Goal: Information Seeking & Learning: Find specific fact

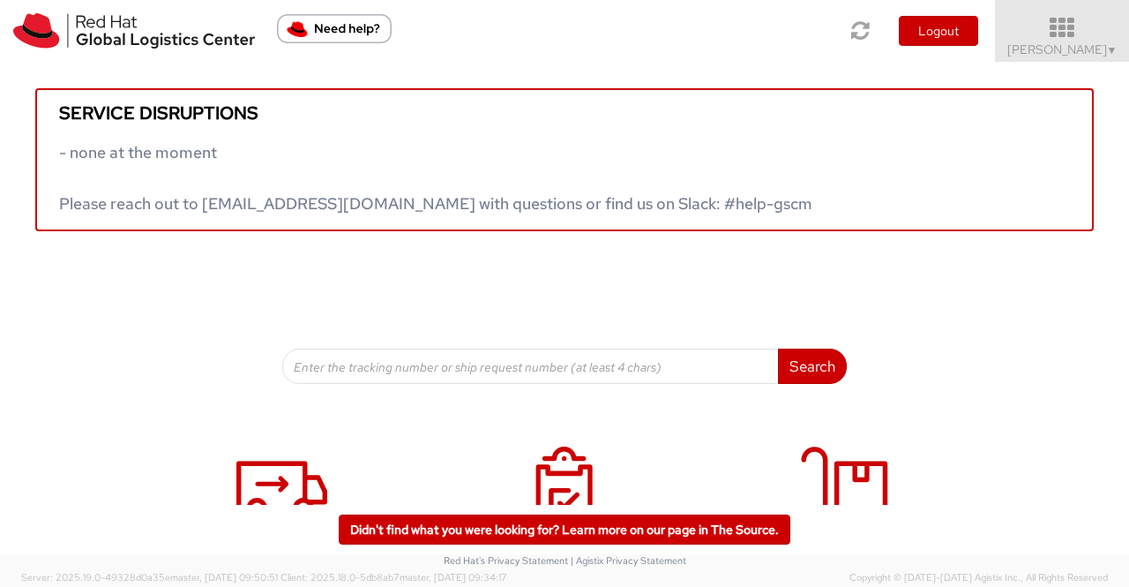
click at [1103, 52] on span "Sumitra Hansdah ▼" at bounding box center [1063, 49] width 110 height 16
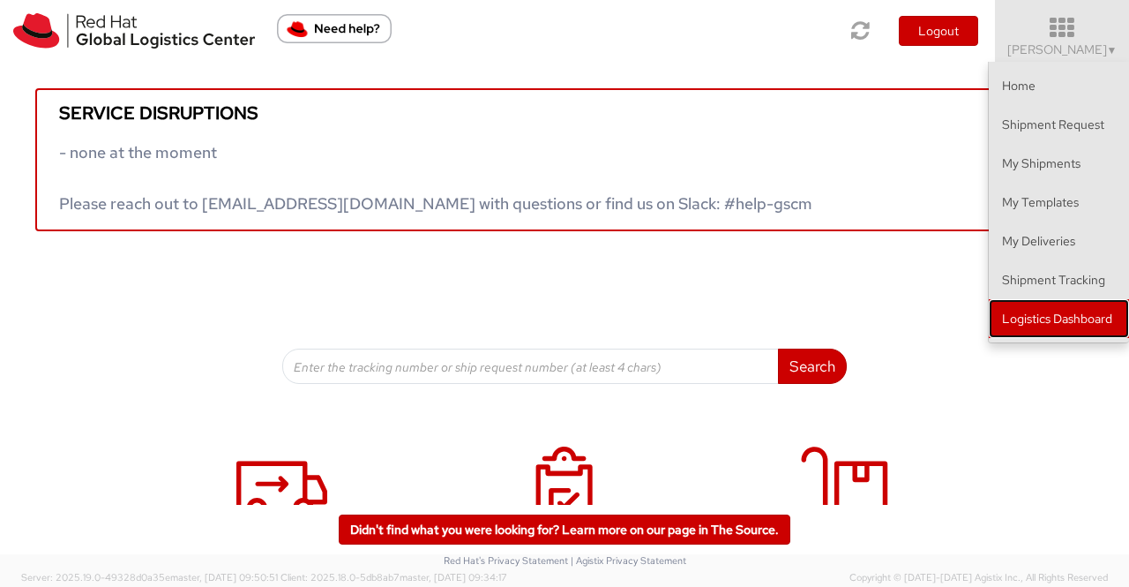
click at [1087, 325] on link "Logistics Dashboard" at bounding box center [1059, 318] width 140 height 39
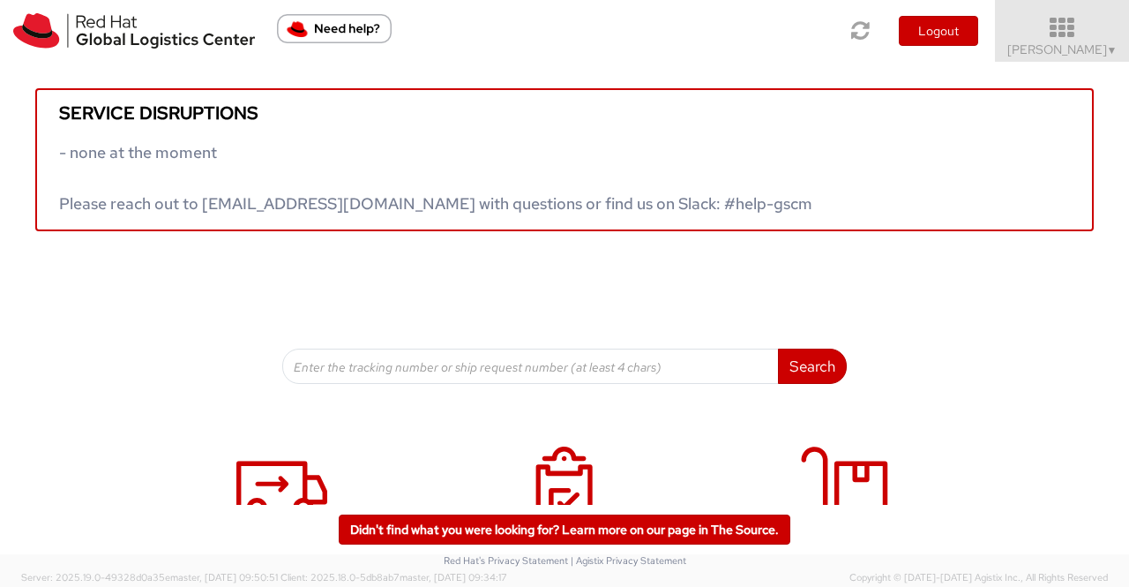
click at [1107, 51] on span "▼" at bounding box center [1112, 50] width 11 height 14
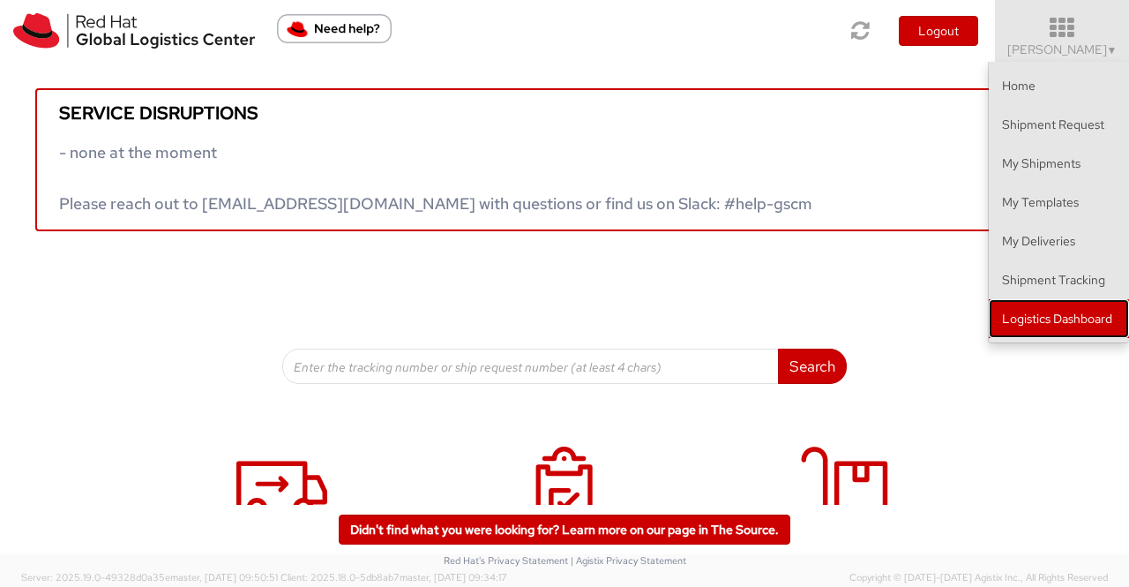
click at [1092, 310] on link "Logistics Dashboard" at bounding box center [1059, 318] width 140 height 39
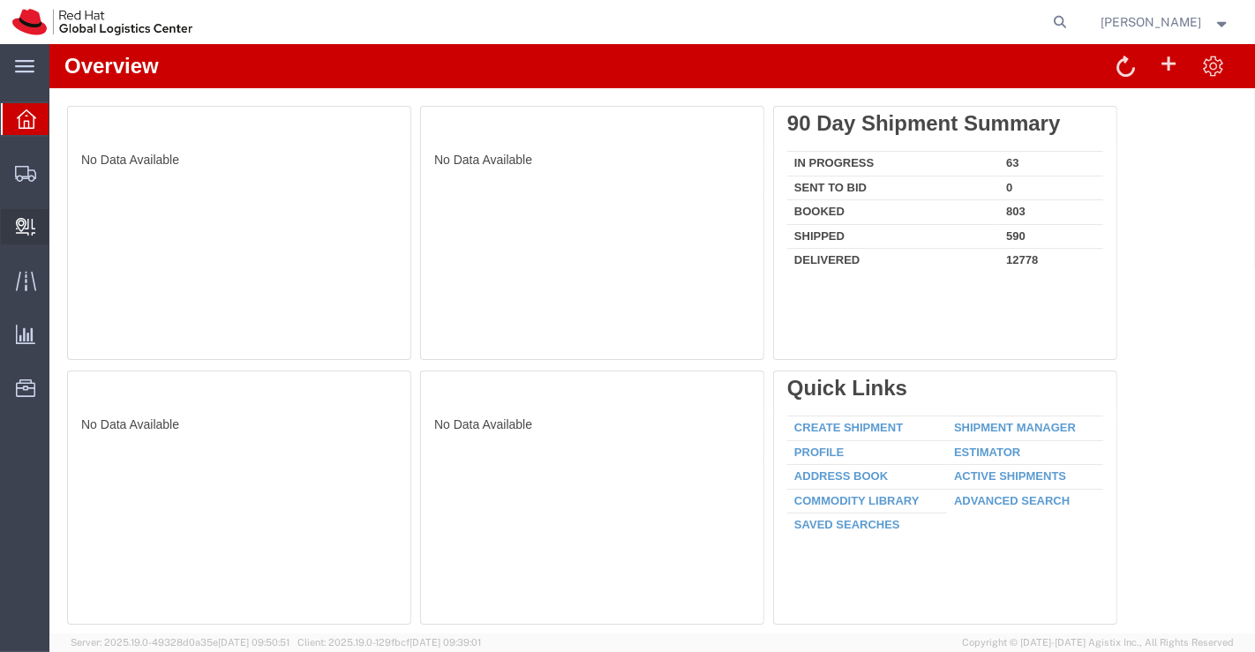
click at [0, 0] on span "Create Delivery" at bounding box center [0, 0] width 0 height 0
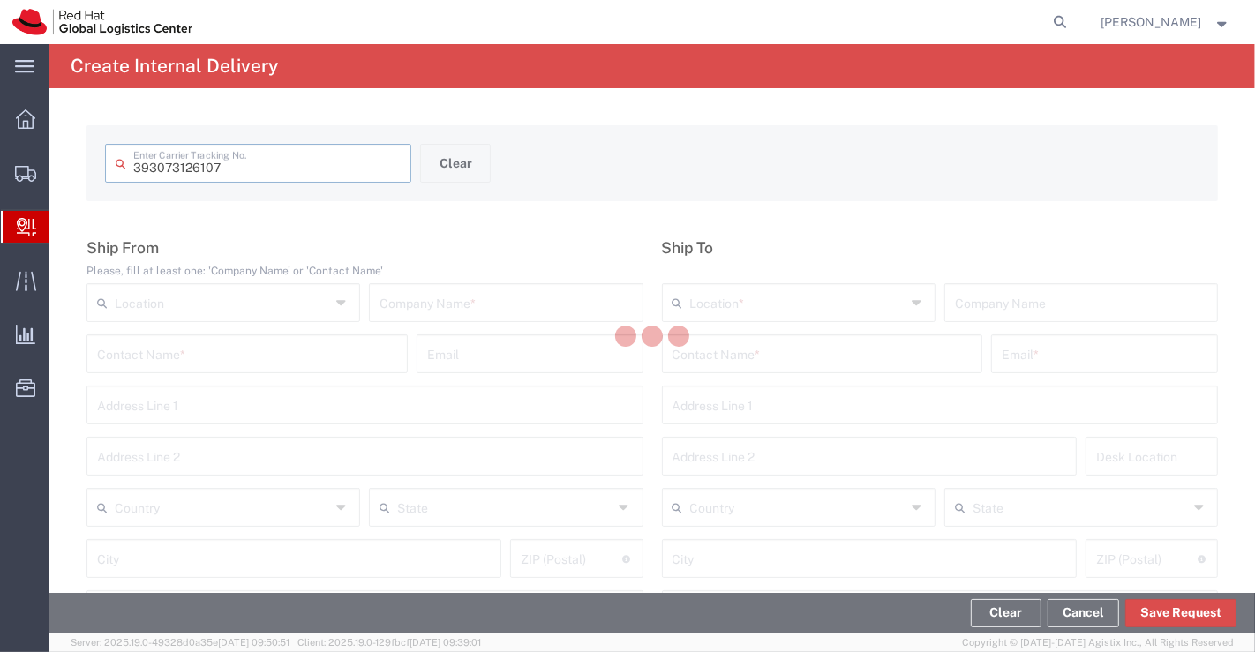
type input "393073126107"
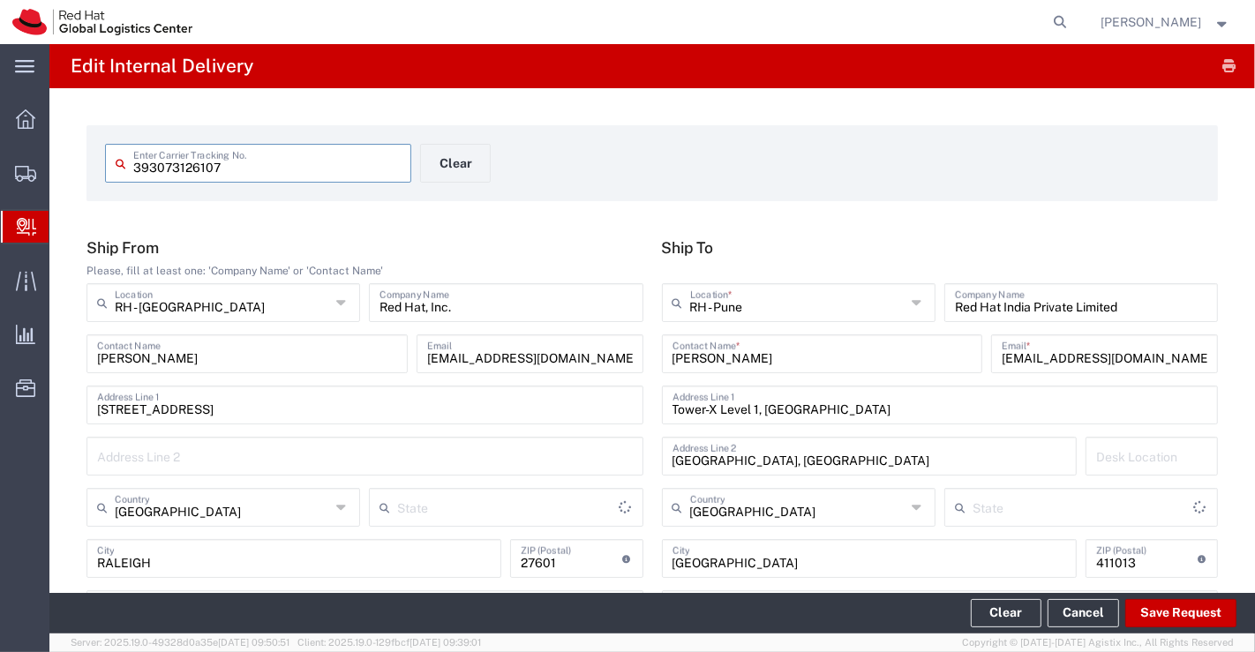
type input "Your Packaging"
type input "[US_STATE]"
type input "Mahārāshtra"
type input "International Economy"
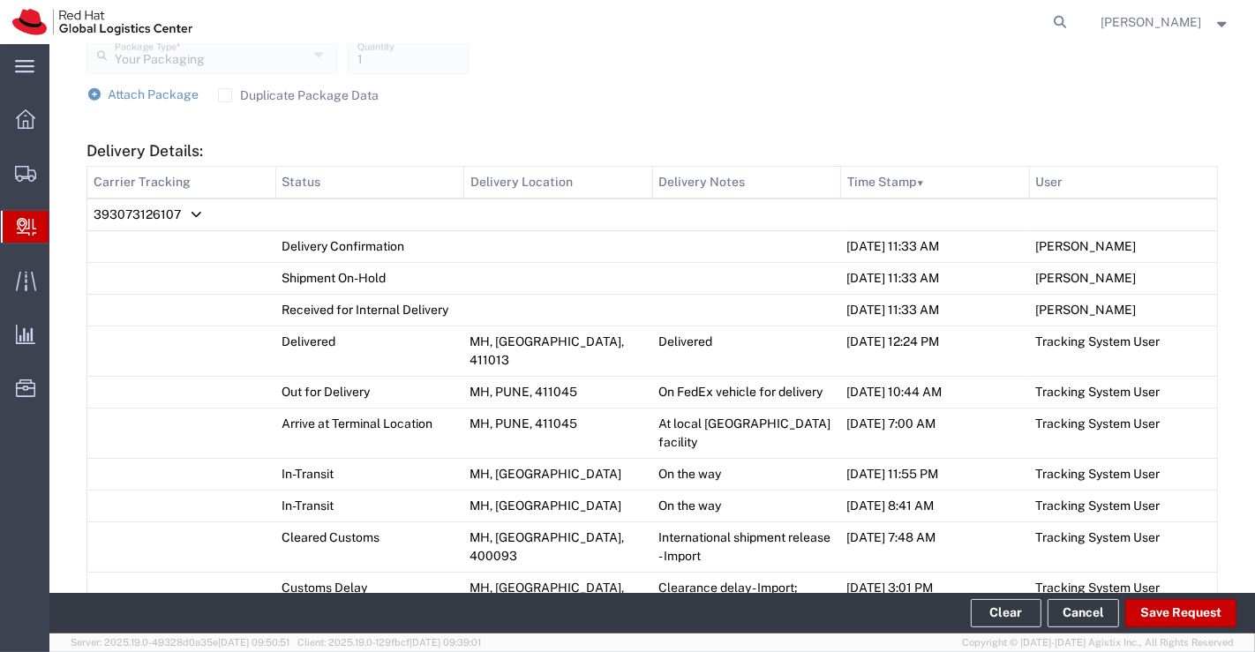
scroll to position [784, 0]
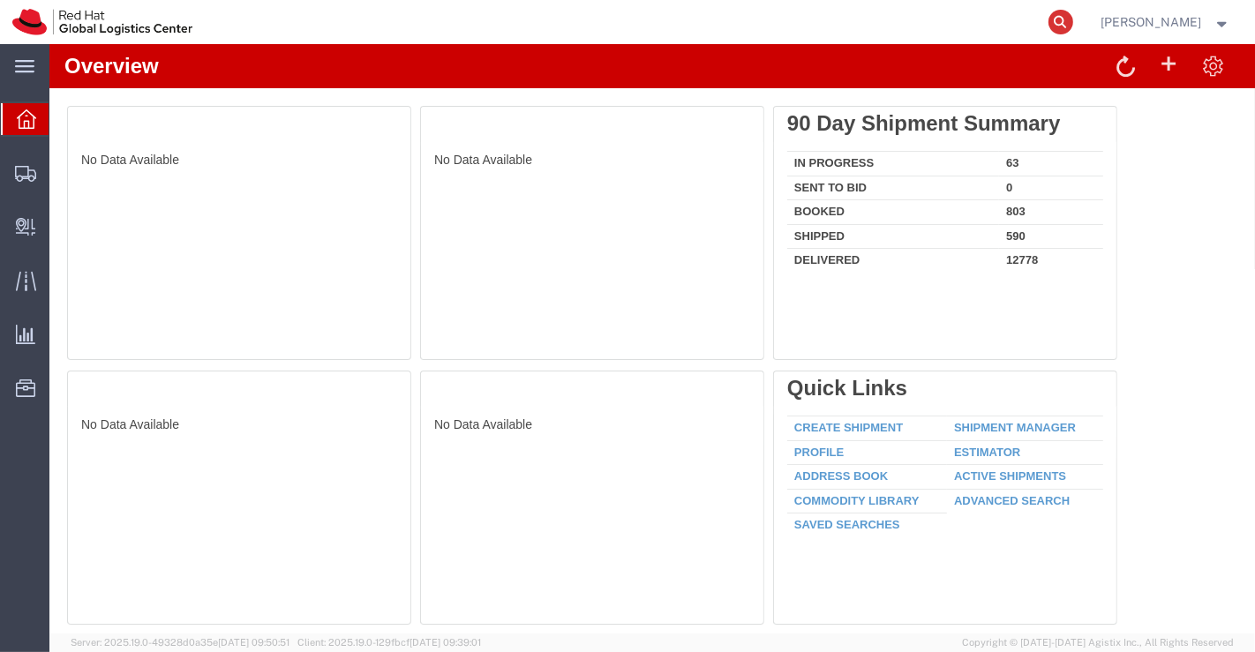
click at [1059, 21] on icon at bounding box center [1060, 22] width 25 height 25
paste input "393245693950"
type input "393245693950"
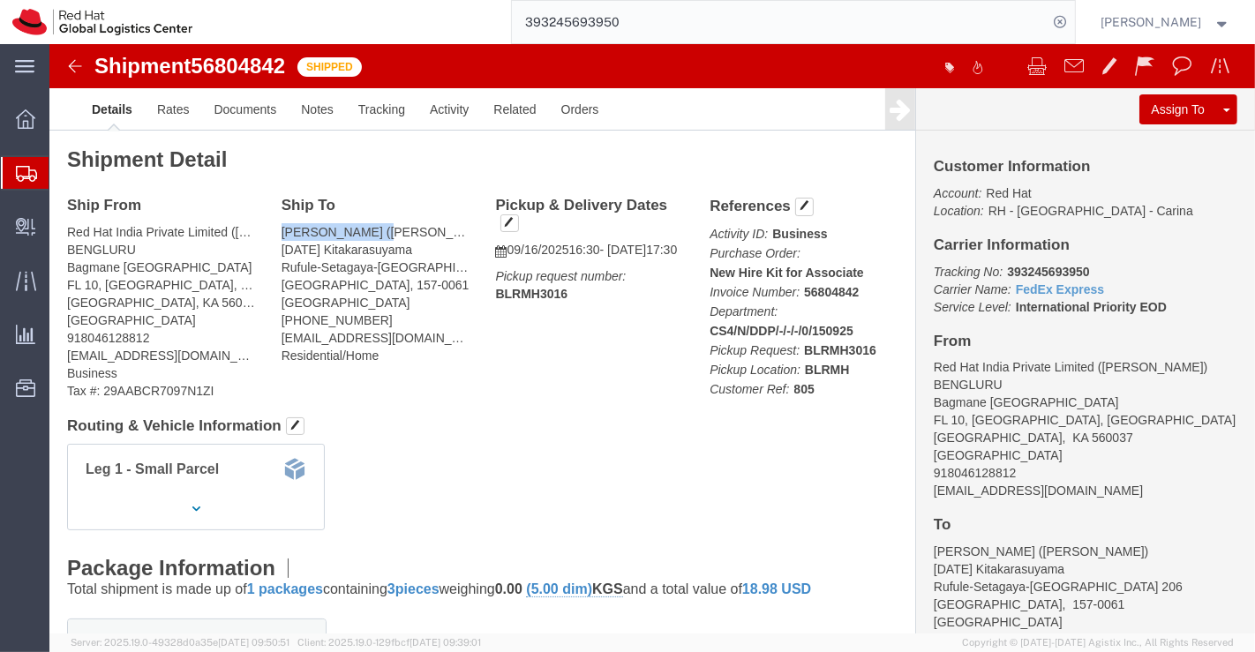
drag, startPoint x: 329, startPoint y: 186, endPoint x: 222, endPoint y: 188, distance: 106.8
click div "Ship To [PERSON_NAME] ([PERSON_NAME]) [DATE] [PERSON_NAME]-[GEOGRAPHIC_DATA]-[G…"
copy address "[PERSON_NAME]"
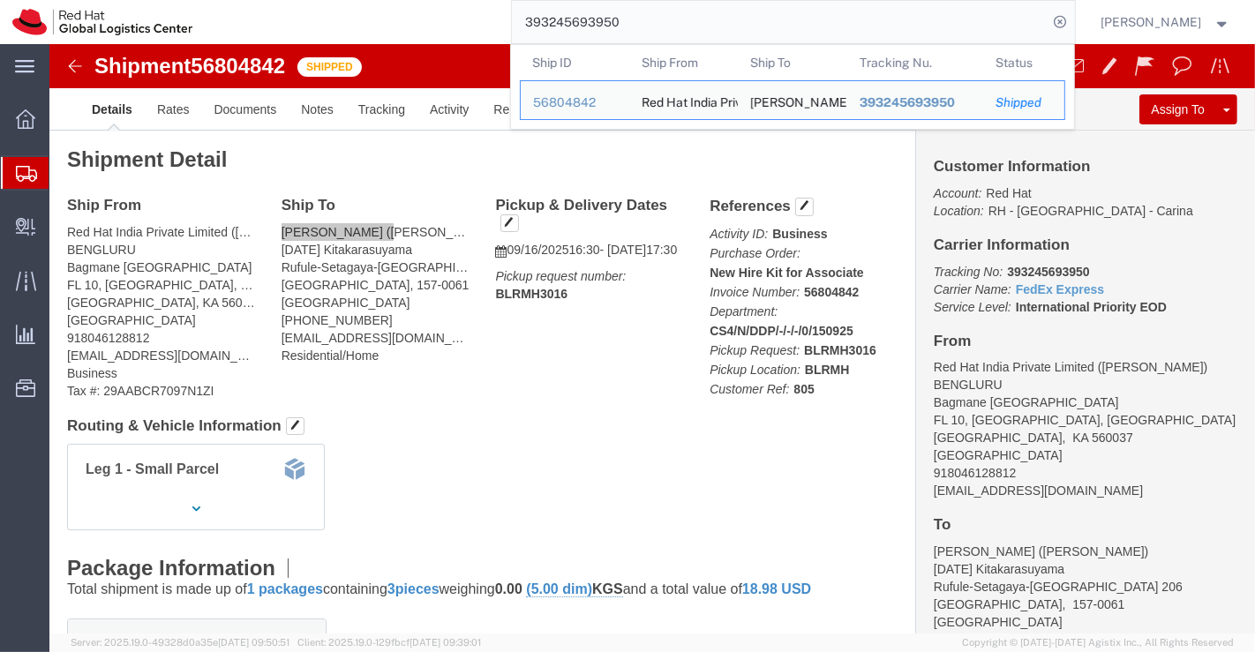
drag, startPoint x: 631, startPoint y: 19, endPoint x: 527, endPoint y: 23, distance: 104.2
click at [527, 23] on input "393245693950" at bounding box center [780, 22] width 536 height 42
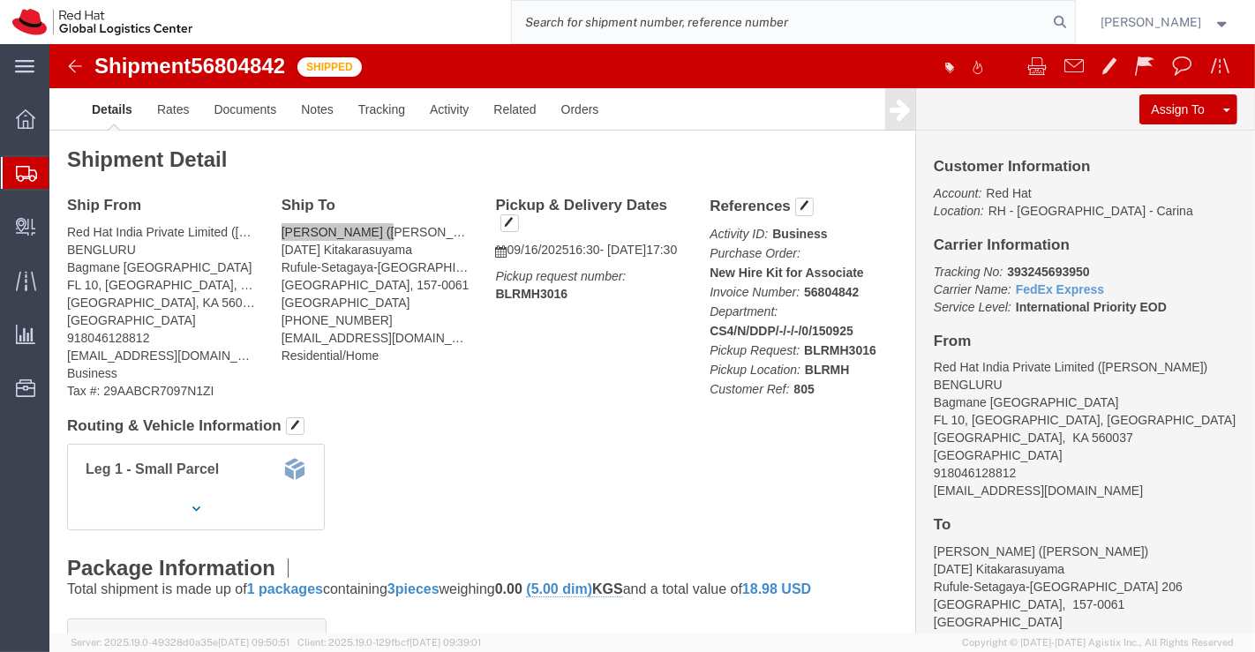
paste input "393245361408"
type input "393245361408"
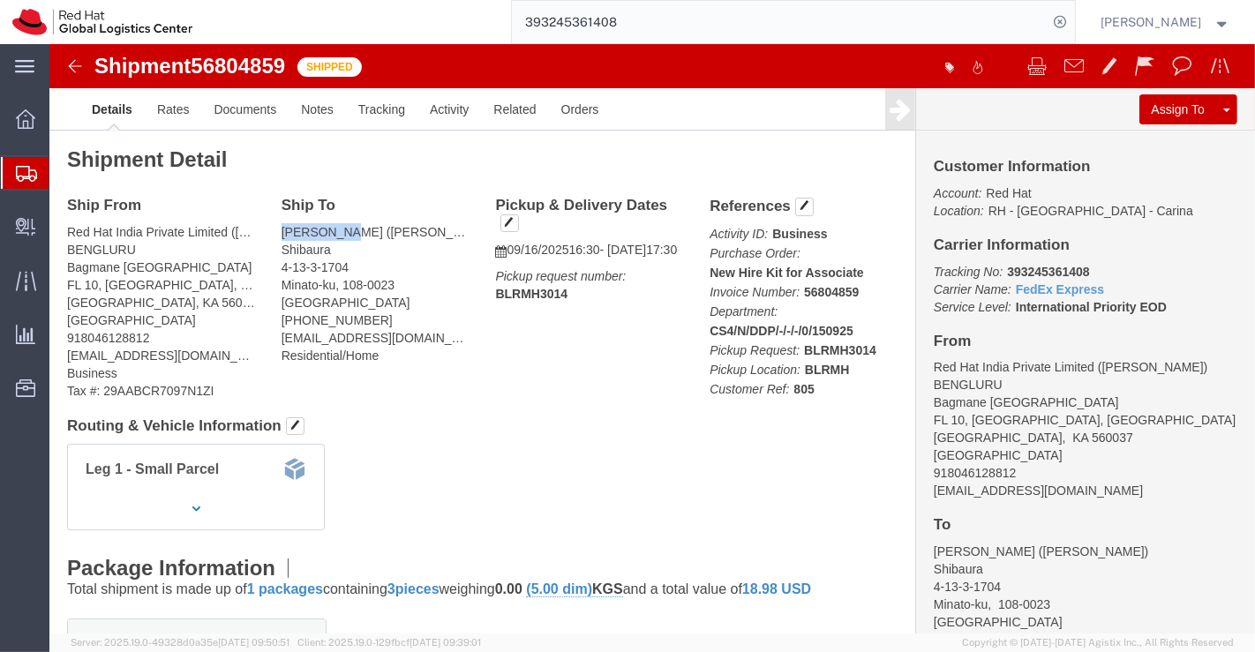
drag, startPoint x: 292, startPoint y: 184, endPoint x: 216, endPoint y: 182, distance: 75.9
click div "Ship To [PERSON_NAME] ([PERSON_NAME]) [STREET_ADDRESS] [PHONE_NUMBER] [EMAIL_AD…"
copy address "[PERSON_NAME]"
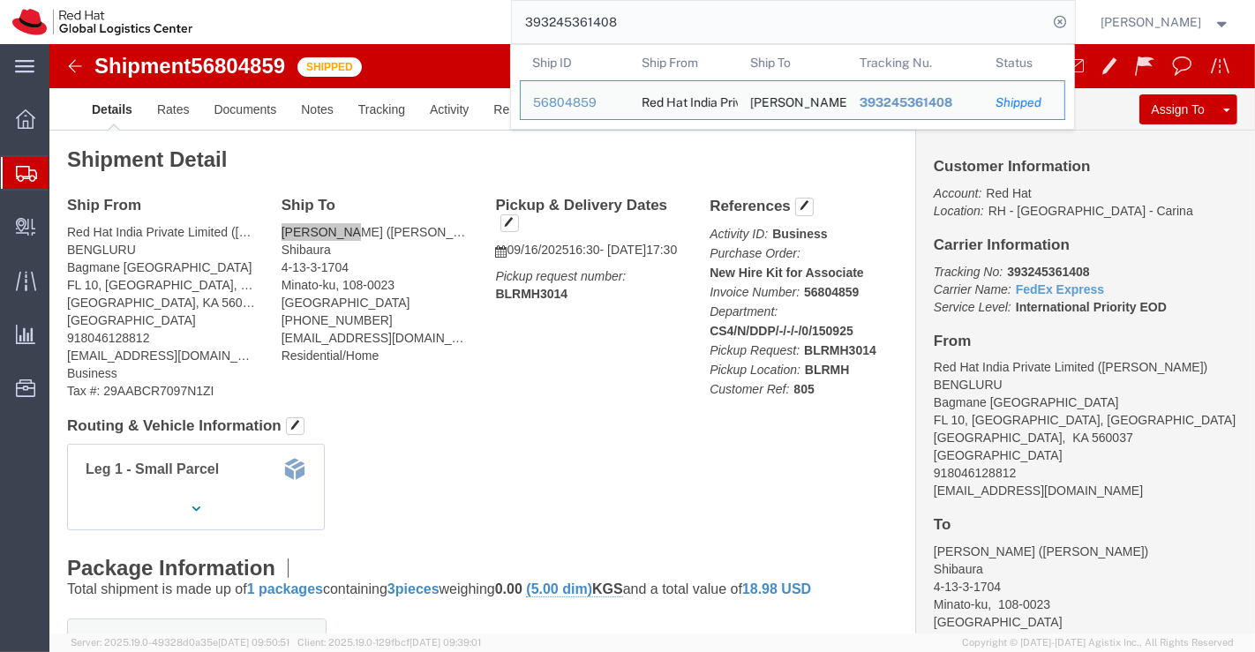
drag, startPoint x: 634, startPoint y: 26, endPoint x: 521, endPoint y: 23, distance: 113.0
click at [521, 23] on input "393245361408" at bounding box center [780, 22] width 536 height 42
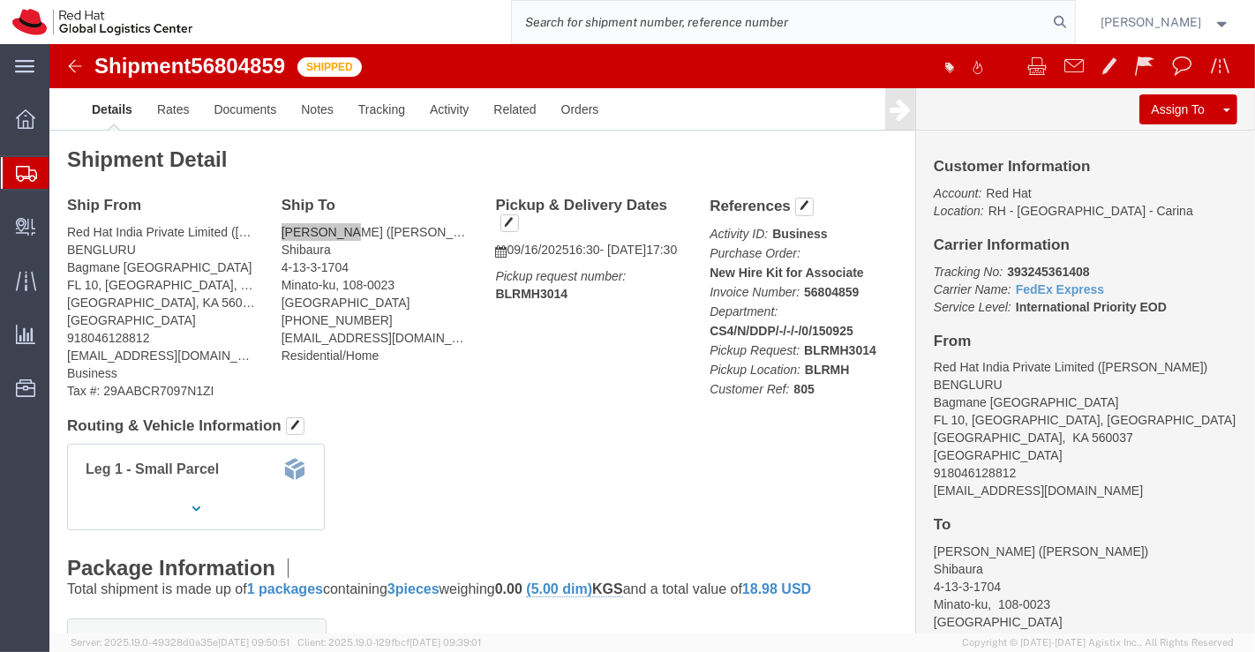
paste input "393245845644"
type input "393245845644"
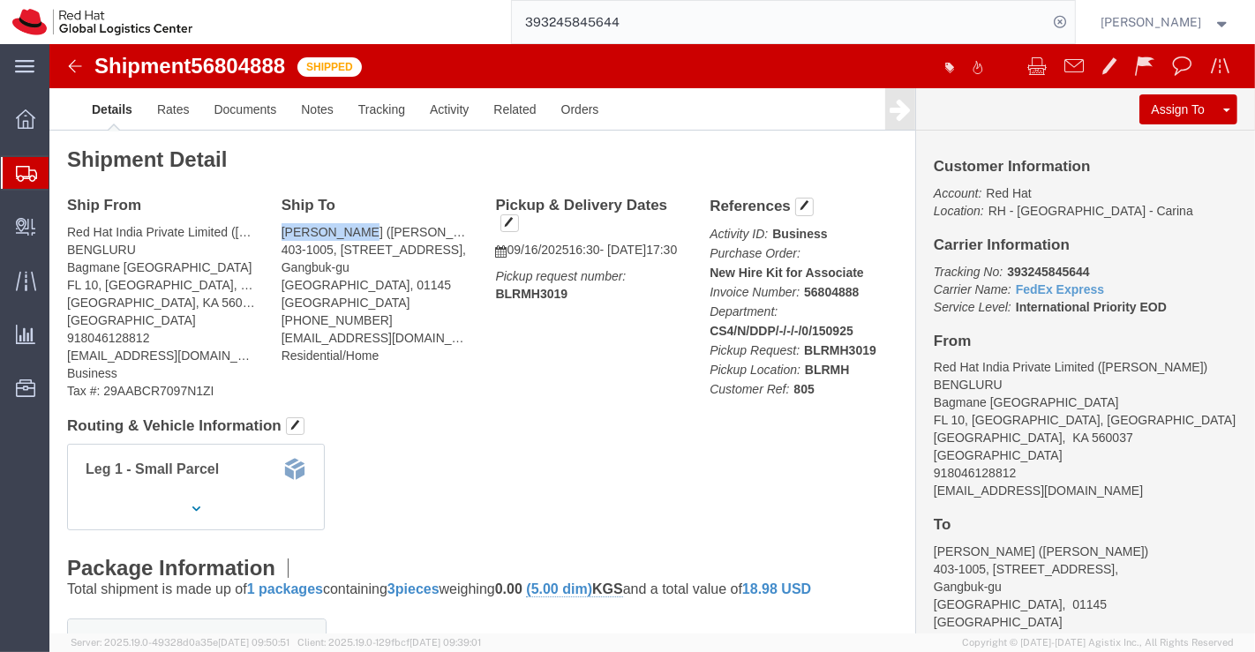
drag, startPoint x: 311, startPoint y: 187, endPoint x: 230, endPoint y: 188, distance: 80.3
click address "[PERSON_NAME] ([PERSON_NAME]) [STREET_ADDRESS] [PHONE_NUMBER] [EMAIL_ADDRESS][D…"
copy address "[PERSON_NAME]"
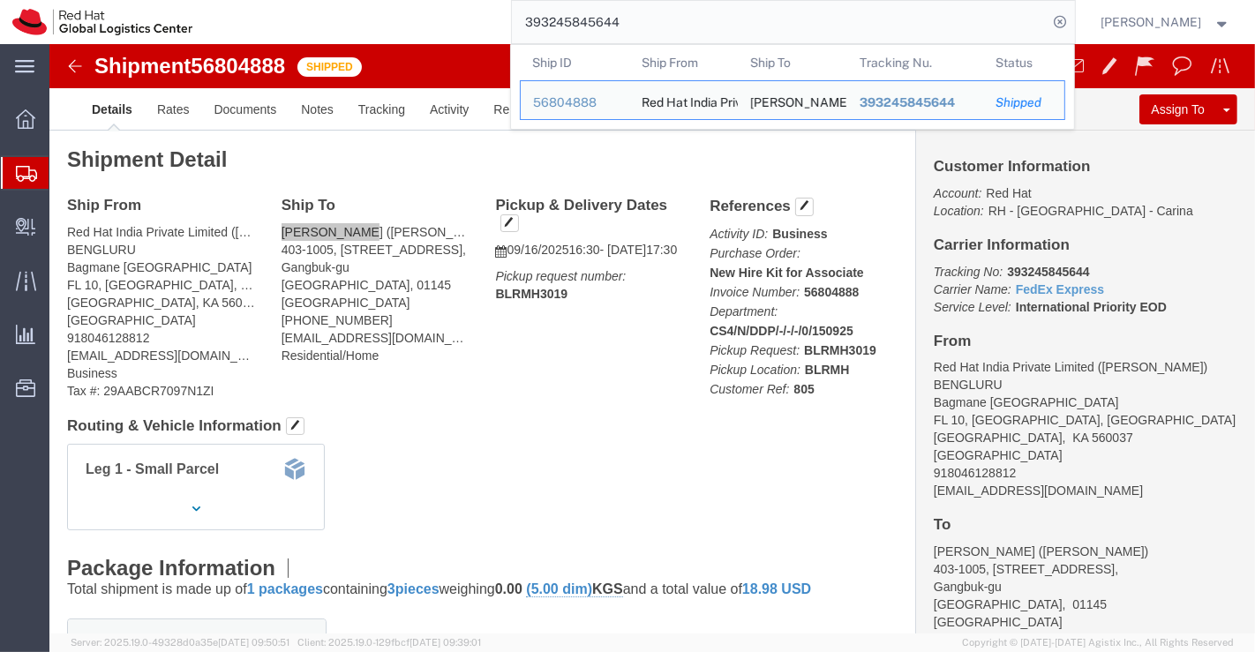
drag, startPoint x: 625, startPoint y: 16, endPoint x: 484, endPoint y: 24, distance: 141.4
click at [484, 24] on div "393245845644 Ship ID Ship From Ship To Tracking Nu. Status Ship ID 56804888 Shi…" at bounding box center [640, 22] width 870 height 44
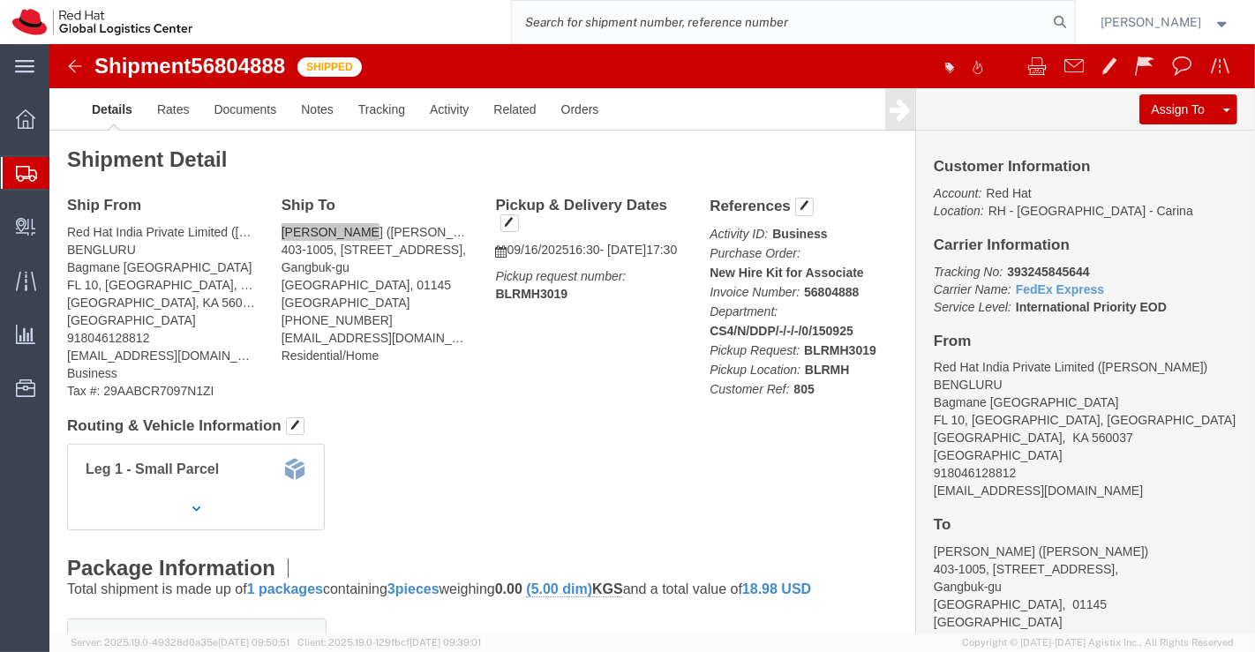
paste input "393246408829"
type input "393246408829"
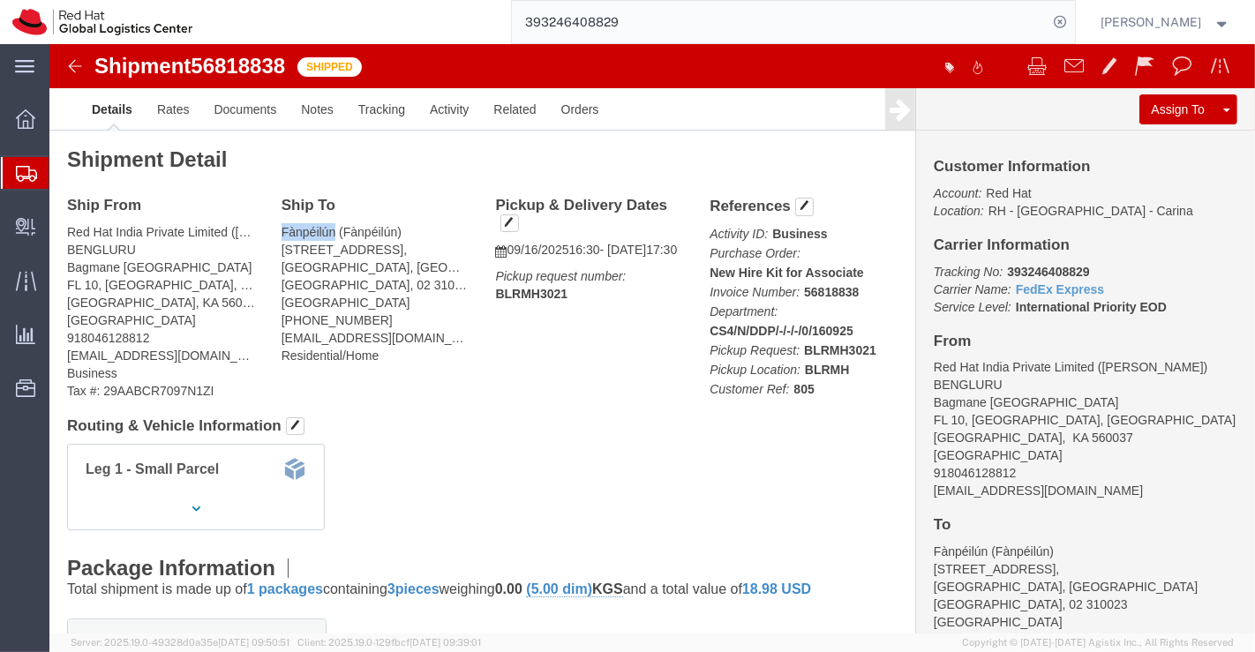
drag, startPoint x: 282, startPoint y: 185, endPoint x: 230, endPoint y: 177, distance: 52.7
click div "Ship To Fànpéilún (Fànpéilún) [STREET_ADDRESS] [PHONE_NUMBER] [EMAIL_ADDRESS][D…"
copy address "Fànpéilún"
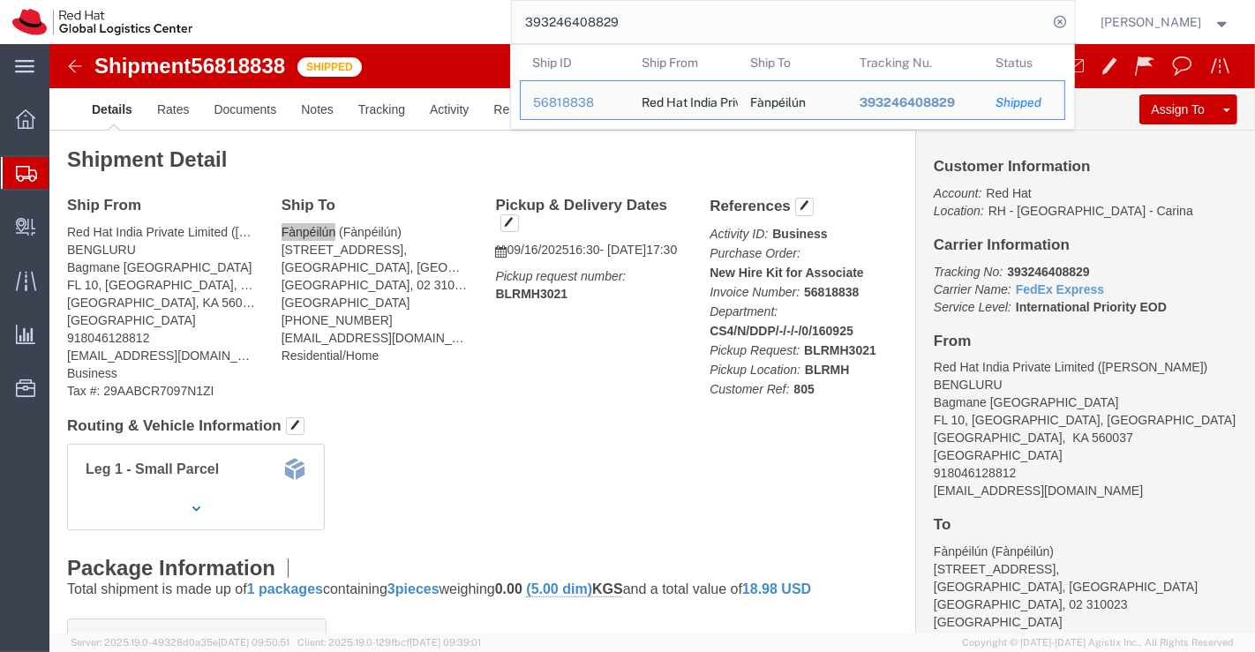
drag, startPoint x: 625, startPoint y: 19, endPoint x: 491, endPoint y: 18, distance: 133.2
click at [491, 18] on div "393246408829 Ship ID Ship From Ship To Tracking Nu. Status Ship ID 56818838 Shi…" at bounding box center [640, 22] width 870 height 44
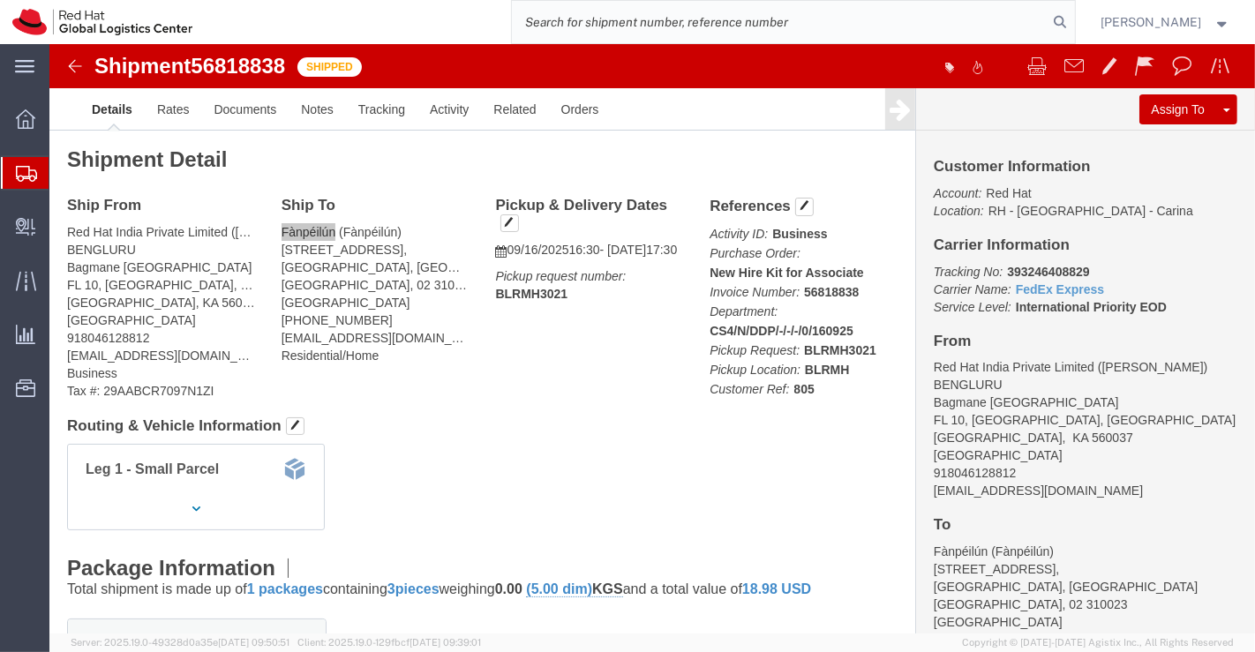
paste input "56818940"
type input "56818940"
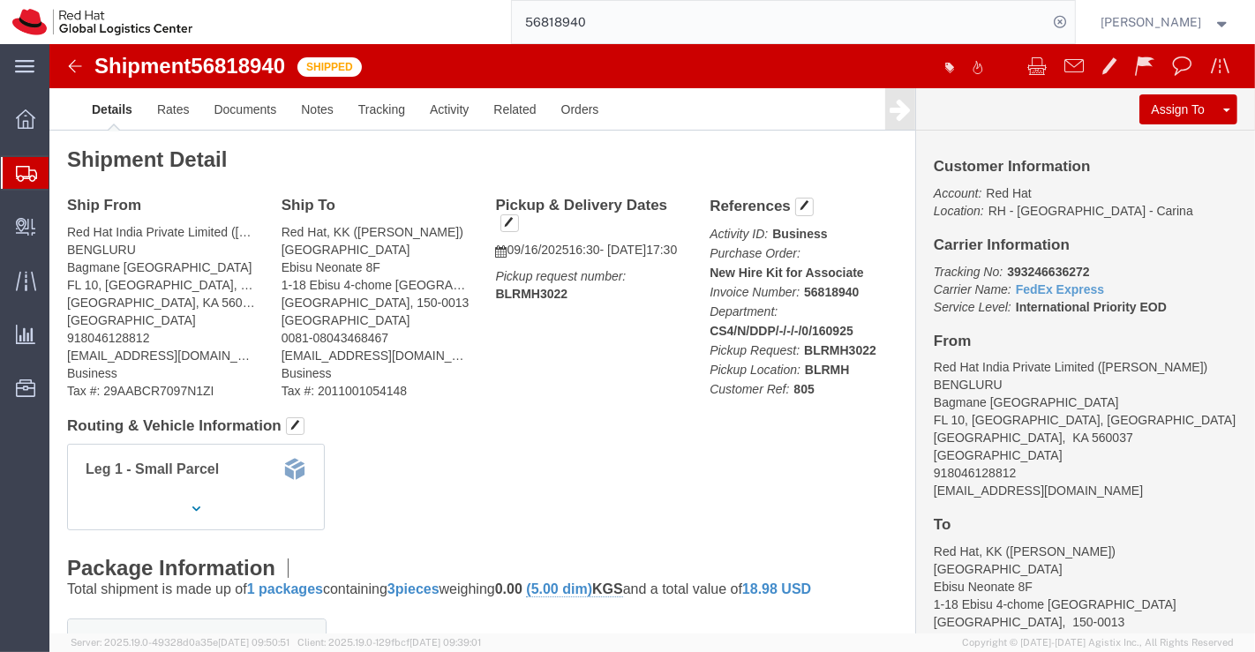
click div "Leg 1 - Small Parcel"
drag, startPoint x: 948, startPoint y: 224, endPoint x: 1038, endPoint y: 222, distance: 90.0
click p "Tracking No: 393246636272 Carrier Name: FedEx Express FedEx Express Service Lev…"
copy b "393246636272"
click div "Leg 1 - Small Parcel"
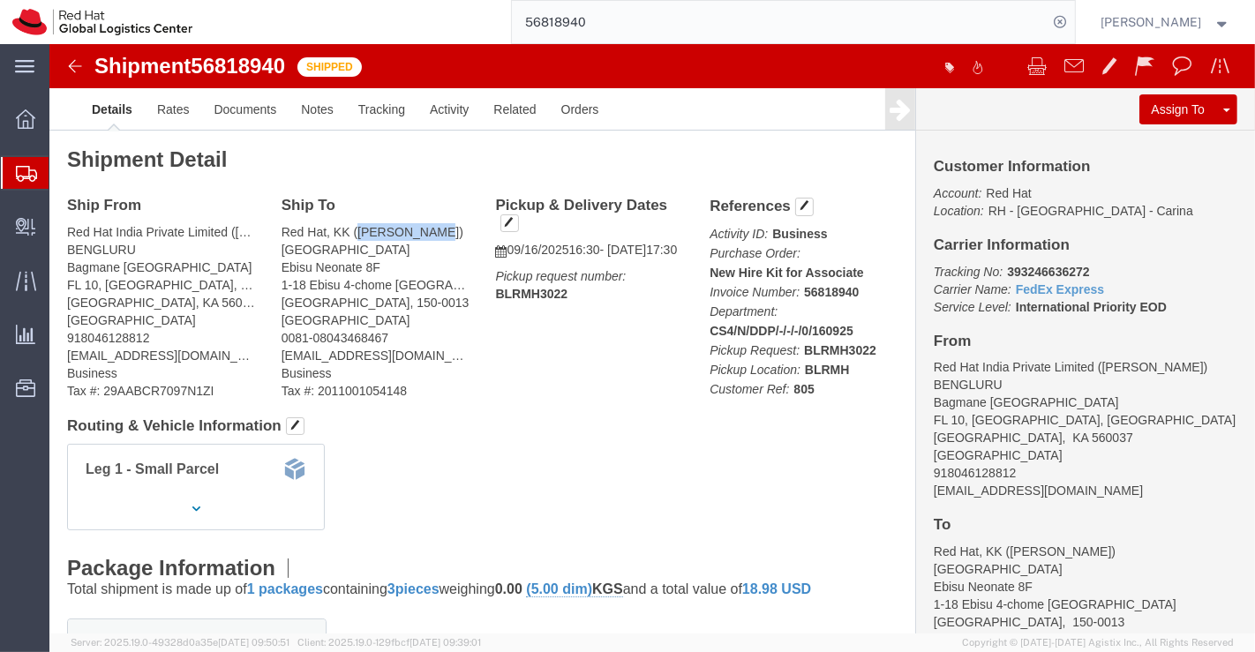
drag, startPoint x: 304, startPoint y: 184, endPoint x: 371, endPoint y: 184, distance: 67.1
click address "Red Hat, KK ([PERSON_NAME]) [GEOGRAPHIC_DATA] Ebisu Neonate 8F [STREET_ADDRESS]…"
copy address "[PERSON_NAME]"
click div "Leg 1 - Small Parcel"
